Goal: Information Seeking & Learning: Learn about a topic

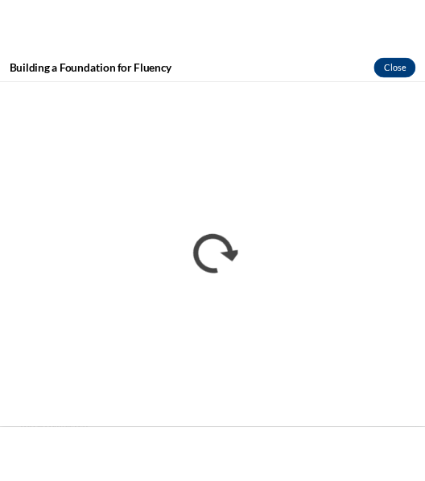
scroll to position [1263, 0]
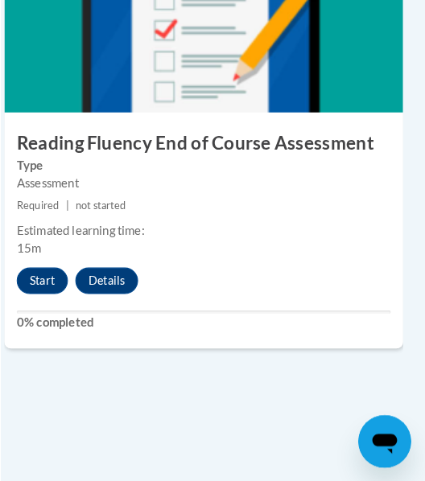
scroll to position [3105, 9]
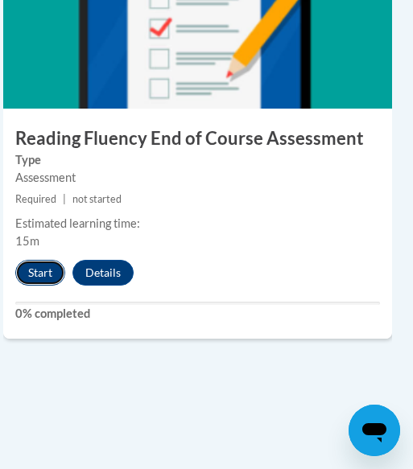
click at [32, 269] on button "Start" at bounding box center [40, 273] width 50 height 26
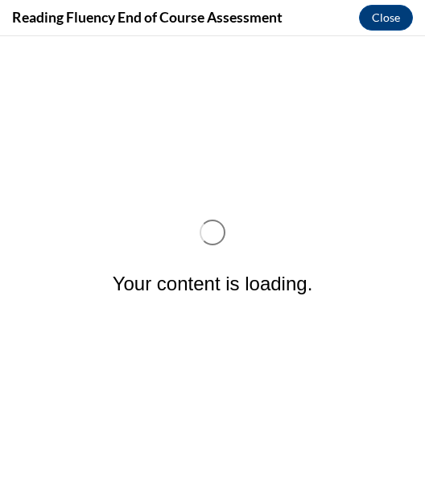
scroll to position [0, 0]
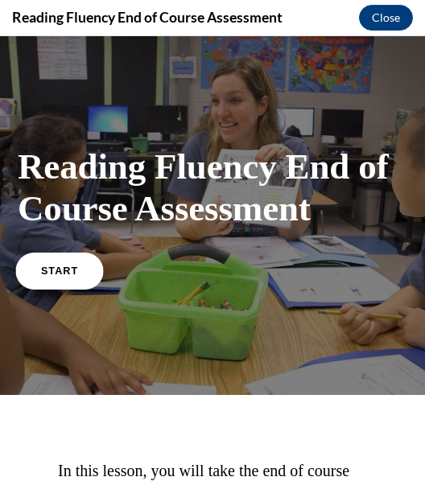
click at [35, 265] on link "START" at bounding box center [59, 270] width 88 height 37
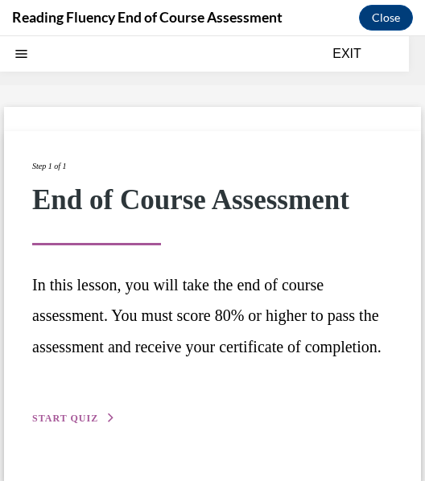
scroll to position [50, 0]
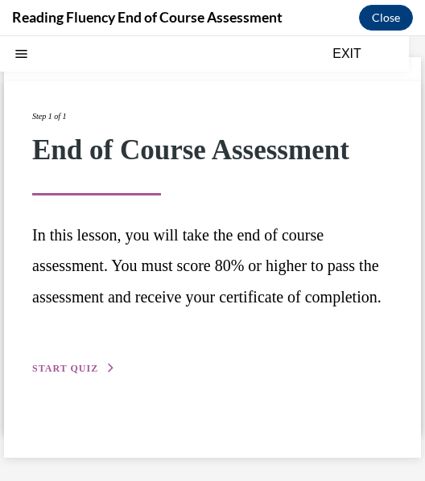
click at [87, 374] on span "START QUIZ" at bounding box center [65, 368] width 66 height 11
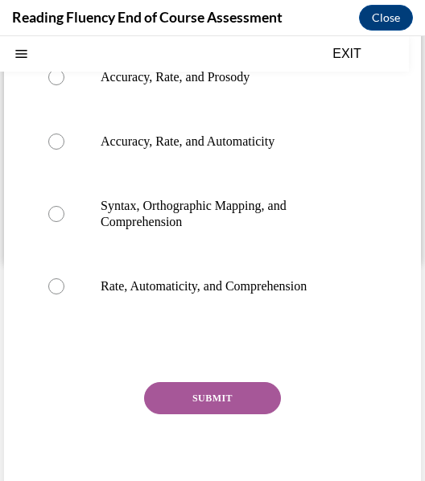
scroll to position [222, 0]
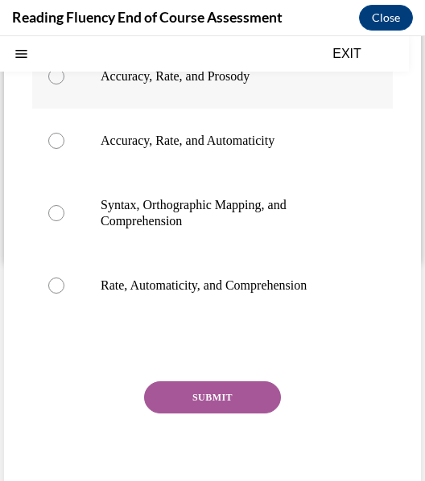
click at [187, 84] on p "Accuracy, Rate, and Prosody" at bounding box center [227, 76] width 252 height 16
click at [64, 84] on input "Accuracy, Rate, and Prosody" at bounding box center [56, 76] width 16 height 16
radio input "true"
click at [228, 413] on button "SUBMIT" at bounding box center [212, 397] width 137 height 32
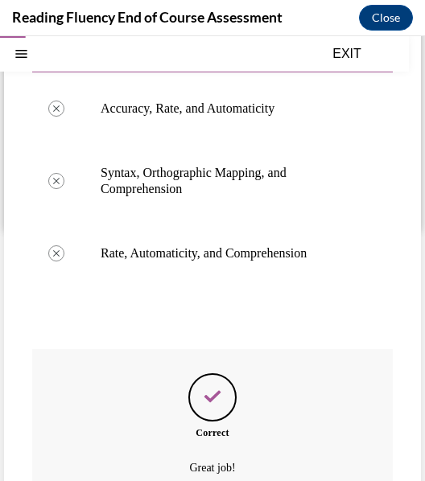
scroll to position [433, 0]
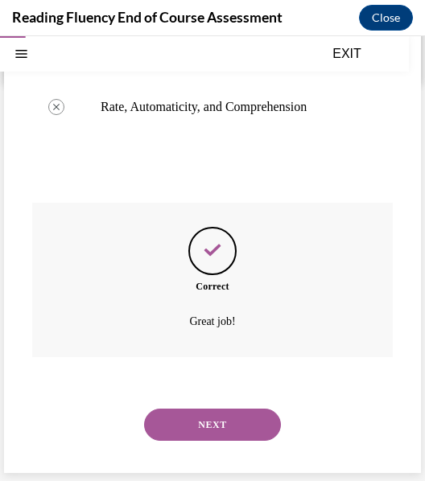
click at [216, 431] on button "NEXT" at bounding box center [212, 425] width 137 height 32
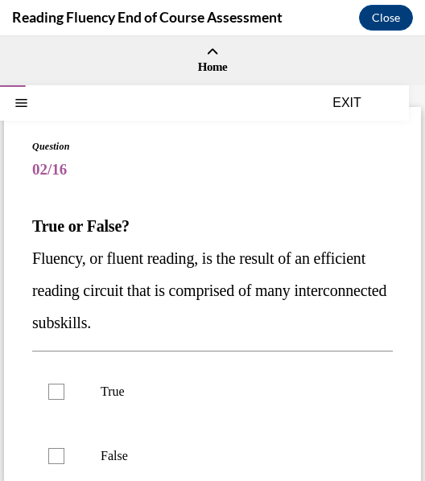
scroll to position [20, 0]
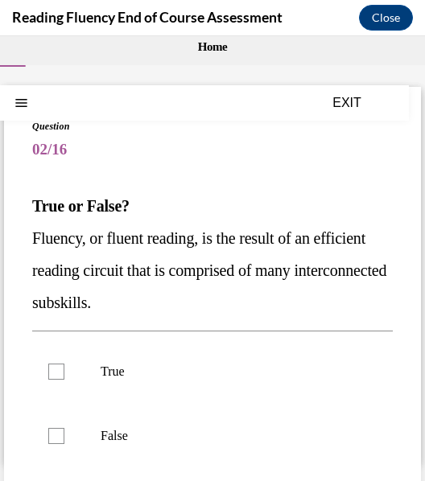
click at [80, 250] on p "Fluency, or fluent reading, is the result of an efficient reading circuit that …" at bounding box center [212, 270] width 360 height 97
drag, startPoint x: 33, startPoint y: 199, endPoint x: 231, endPoint y: 314, distance: 228.9
click at [231, 314] on div "True or False? Fluency, or fluent reading, is the result of an efficient readin…" at bounding box center [212, 254] width 360 height 129
copy div "True or False? Fluency, or fluent reading, is the result of an efficient readin…"
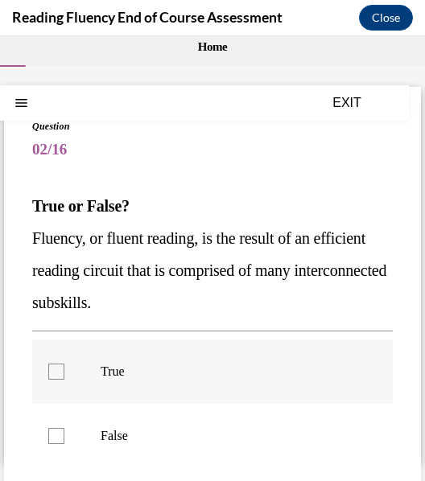
click at [60, 373] on div at bounding box center [56, 372] width 16 height 16
click at [60, 373] on input "True" at bounding box center [56, 372] width 16 height 16
checkbox input "true"
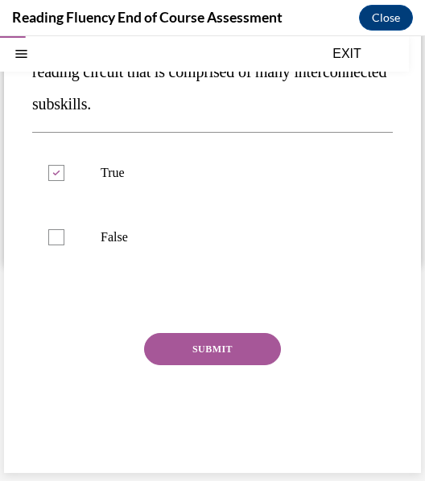
click at [182, 330] on div "Question 02/16 True or False? Fluency, or fluent reading, is the result of an e…" at bounding box center [212, 192] width 360 height 545
click at [185, 341] on button "SUBMIT" at bounding box center [212, 349] width 137 height 32
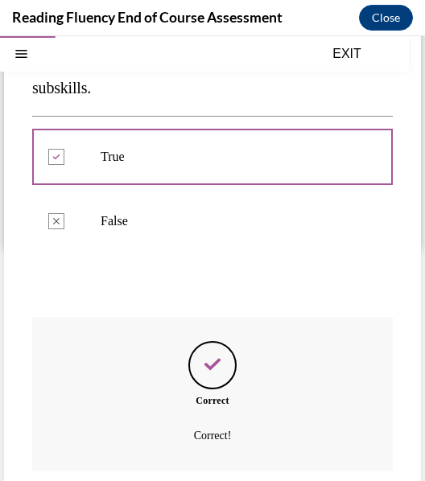
scroll to position [349, 0]
